Goal: Information Seeking & Learning: Learn about a topic

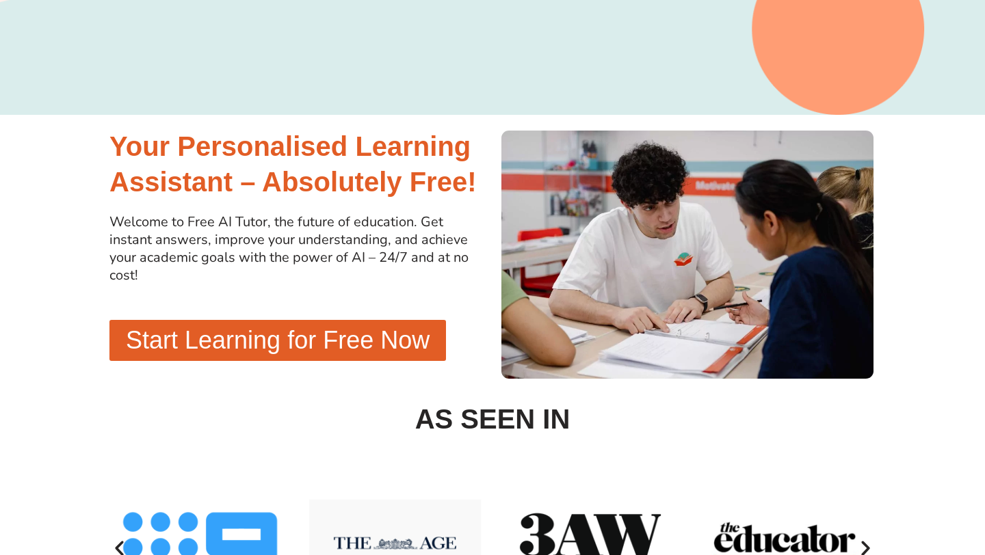
scroll to position [293, 0]
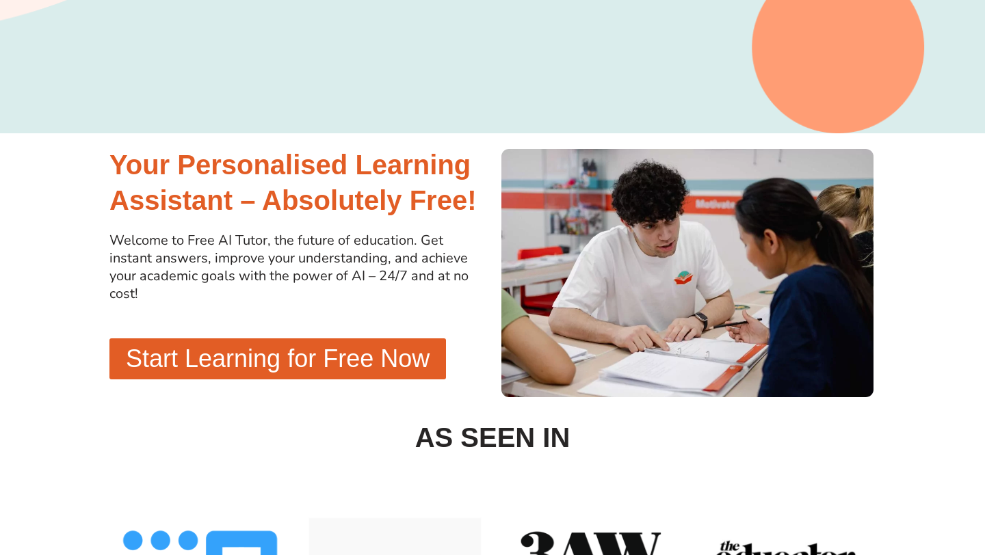
click at [430, 356] on link "Start Learning for Free Now" at bounding box center [277, 359] width 337 height 41
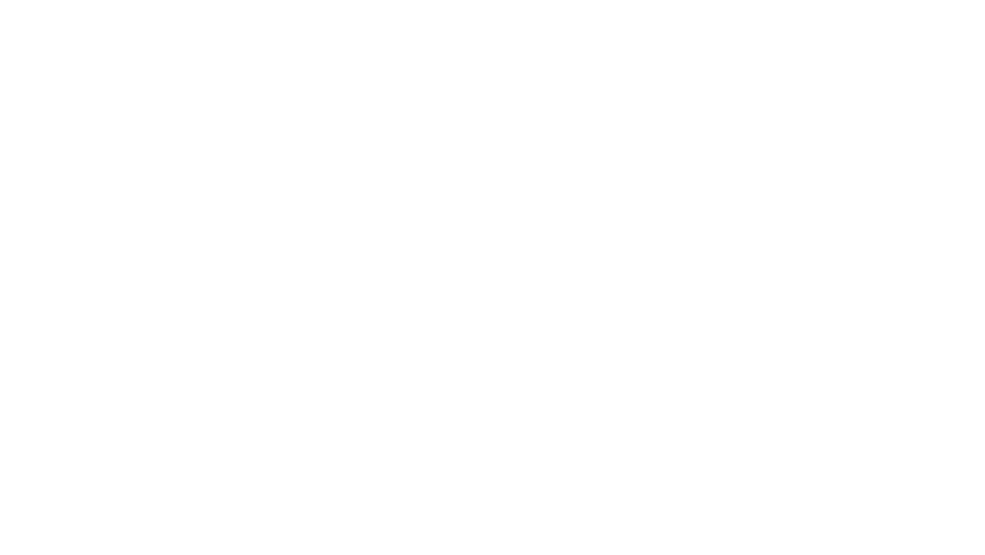
scroll to position [453, 0]
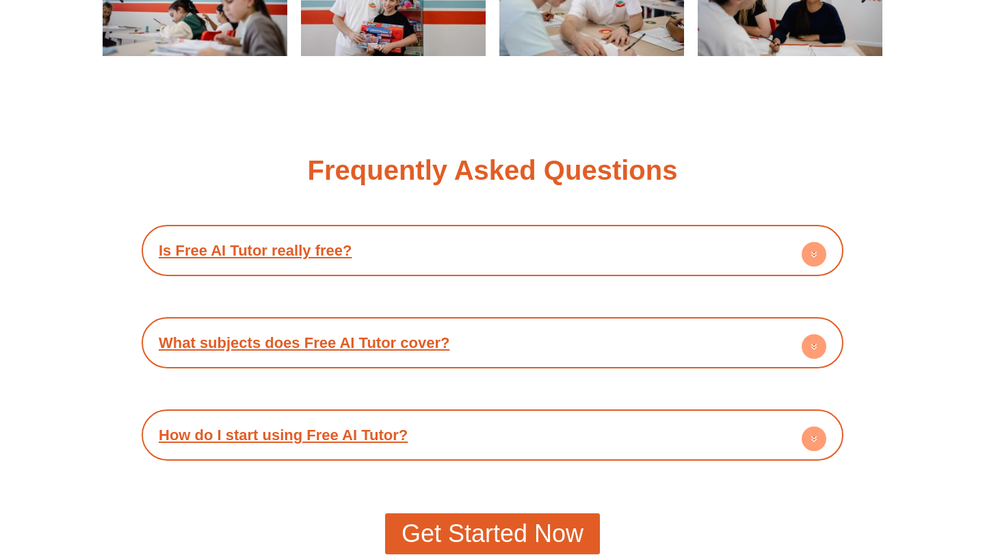
scroll to position [2300, 0]
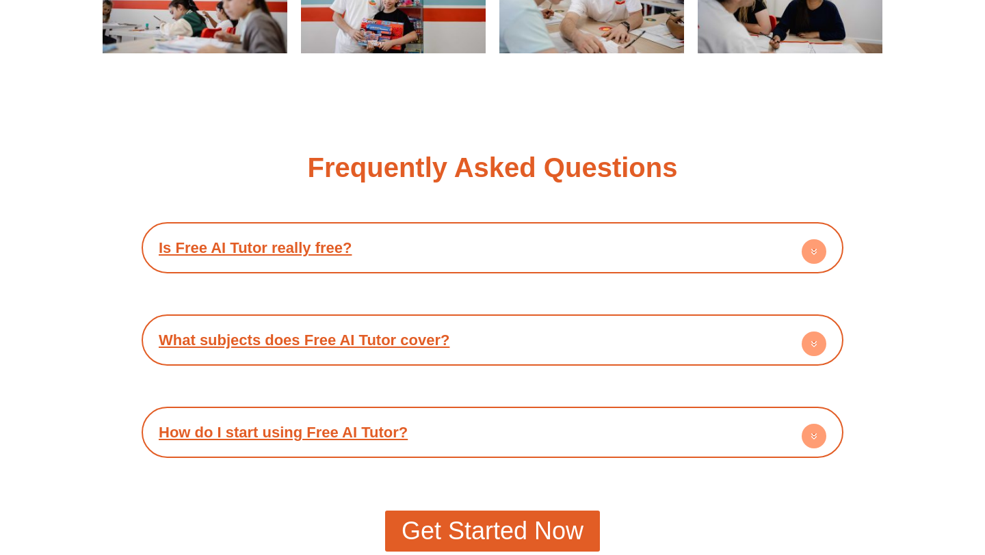
click at [585, 247] on div "Is Free AI Tutor really free?" at bounding box center [492, 248] width 688 height 38
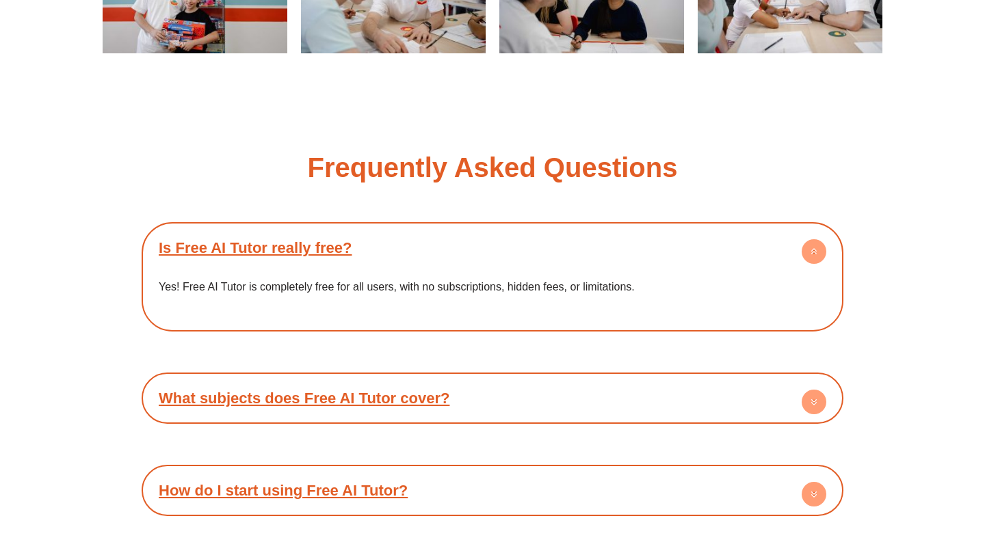
click at [592, 369] on div "Is Free AI Tutor really free? Yes! Free AI Tutor is completely free for all use…" at bounding box center [493, 369] width 702 height 294
click at [601, 389] on div "What subjects does Free AI Tutor cover?" at bounding box center [492, 399] width 688 height 38
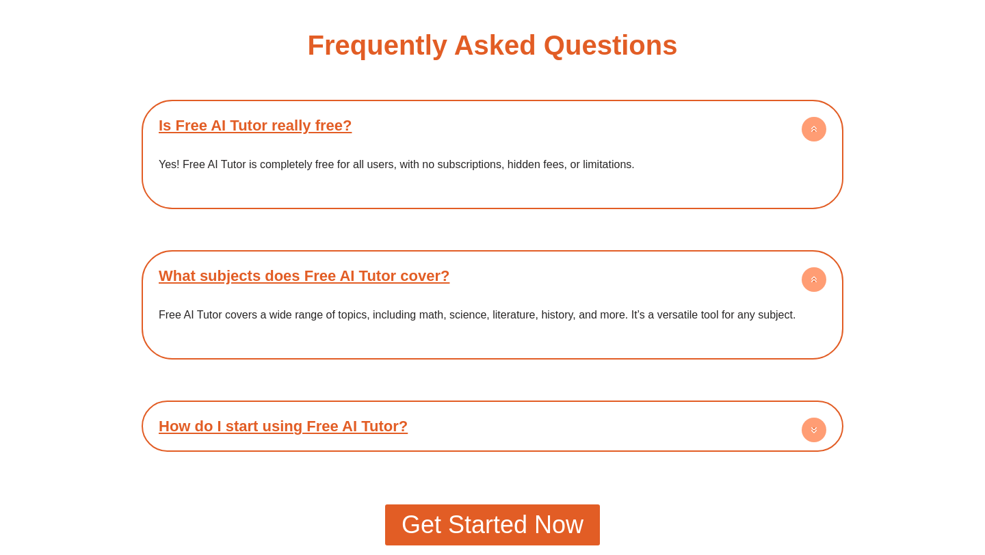
scroll to position [2434, 0]
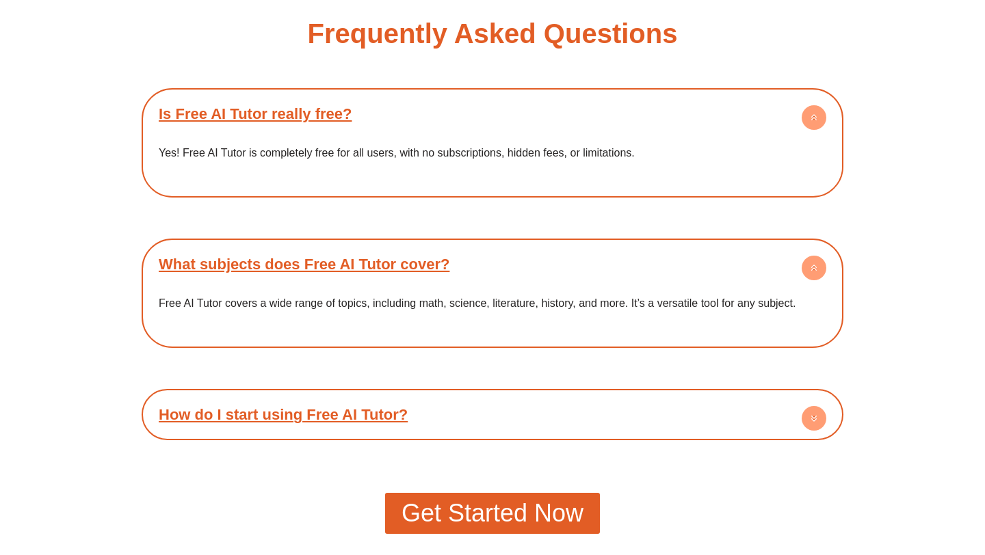
click at [596, 416] on div "How do I start using Free AI Tutor?" at bounding box center [492, 415] width 688 height 38
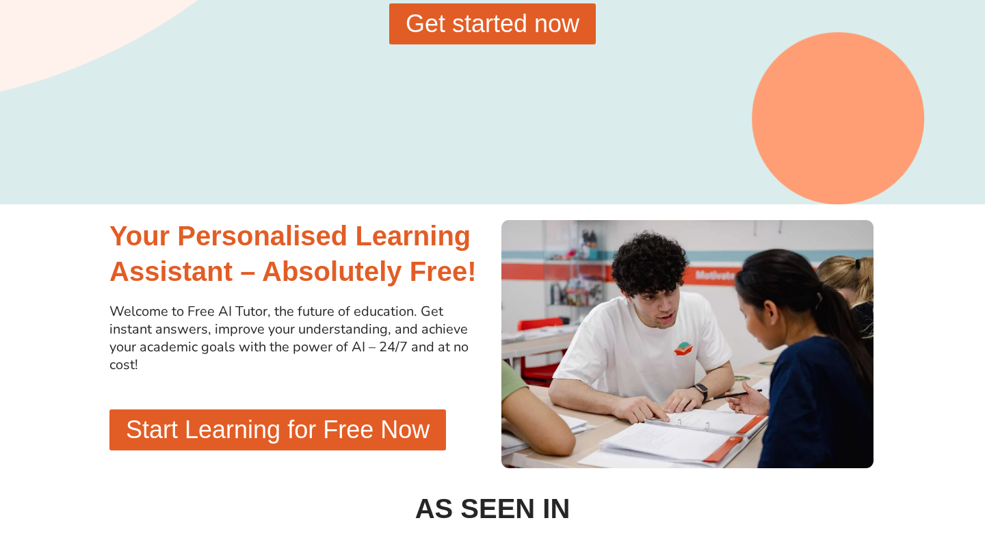
scroll to position [0, 0]
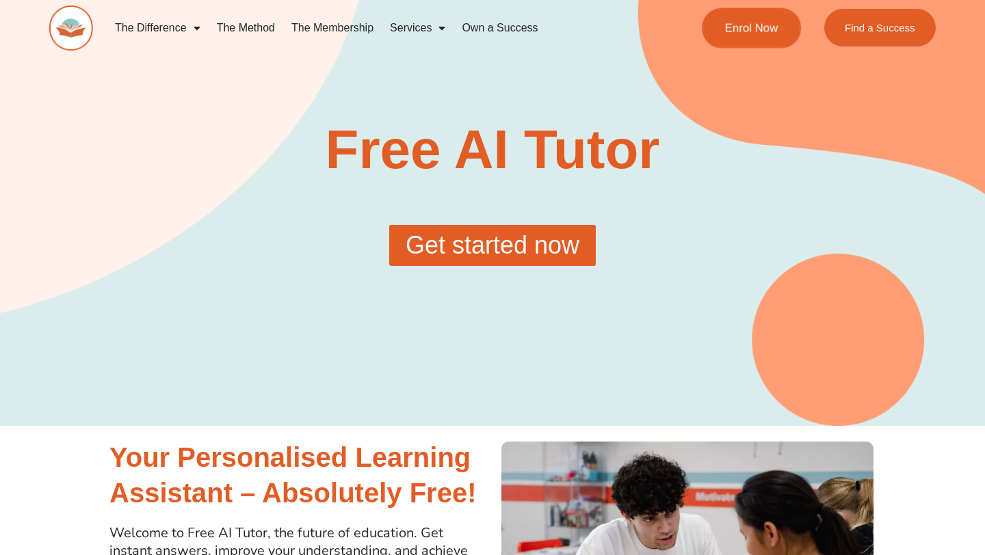
click at [768, 39] on link "Enrol Now" at bounding box center [751, 28] width 99 height 40
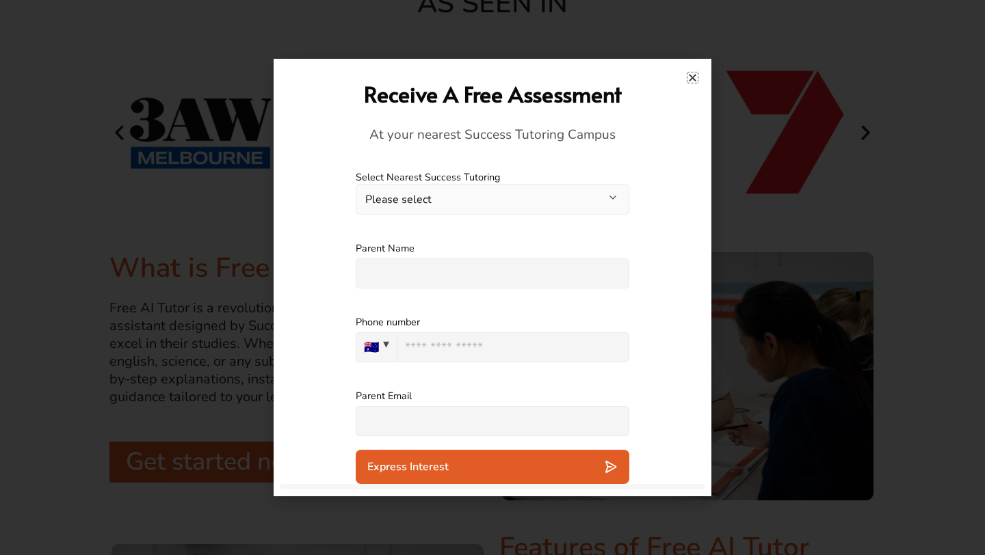
scroll to position [750, 0]
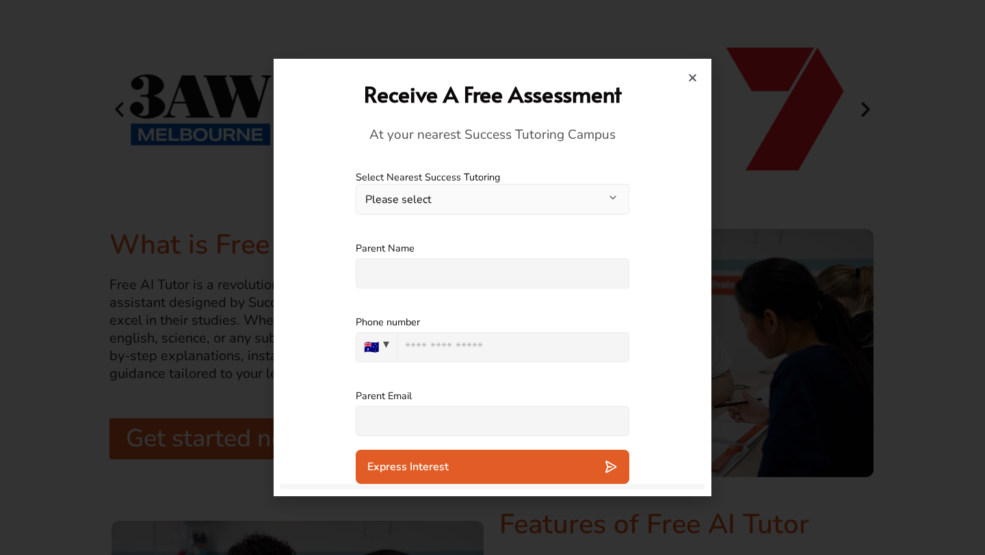
click at [695, 79] on icon "Close" at bounding box center [692, 78] width 10 height 10
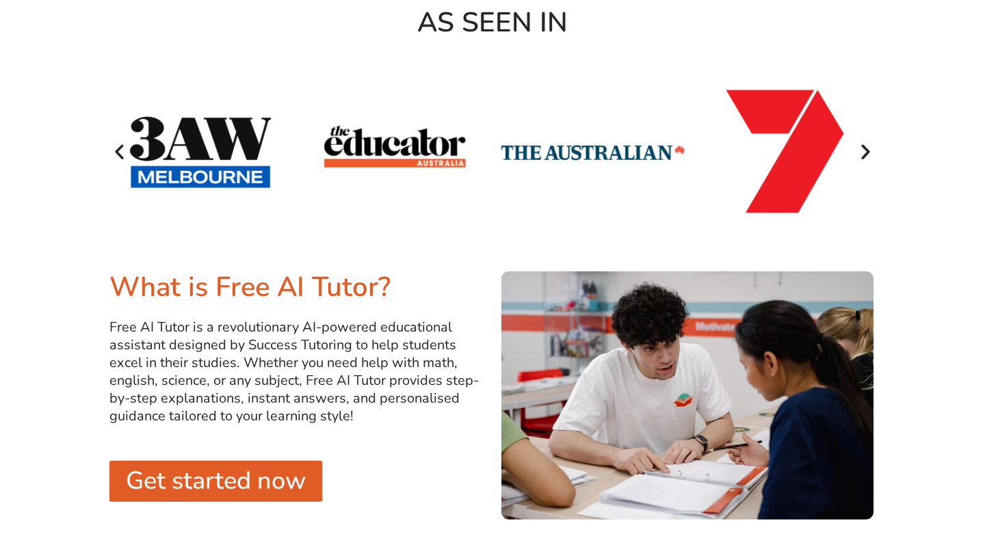
scroll to position [663, 0]
